Goal: Ask a question

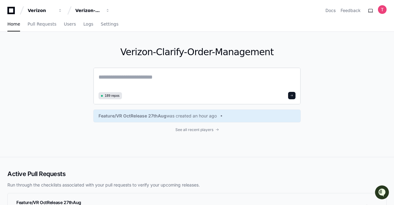
click at [153, 86] on textarea at bounding box center [197, 81] width 197 height 17
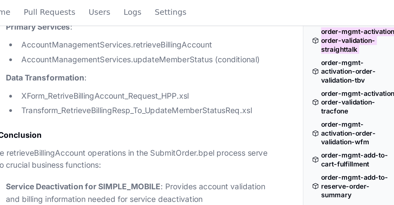
scroll to position [29492, 0]
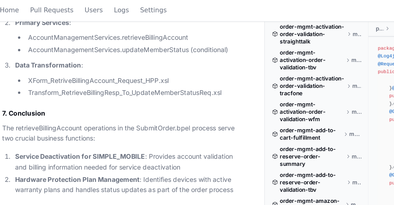
drag, startPoint x: 57, startPoint y: 77, endPoint x: 82, endPoint y: 75, distance: 25.1
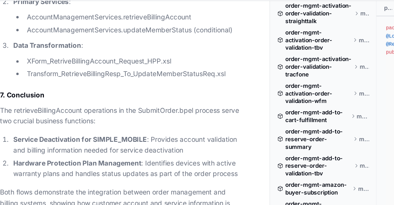
scroll to position [29658, 0]
